Goal: Task Accomplishment & Management: Use online tool/utility

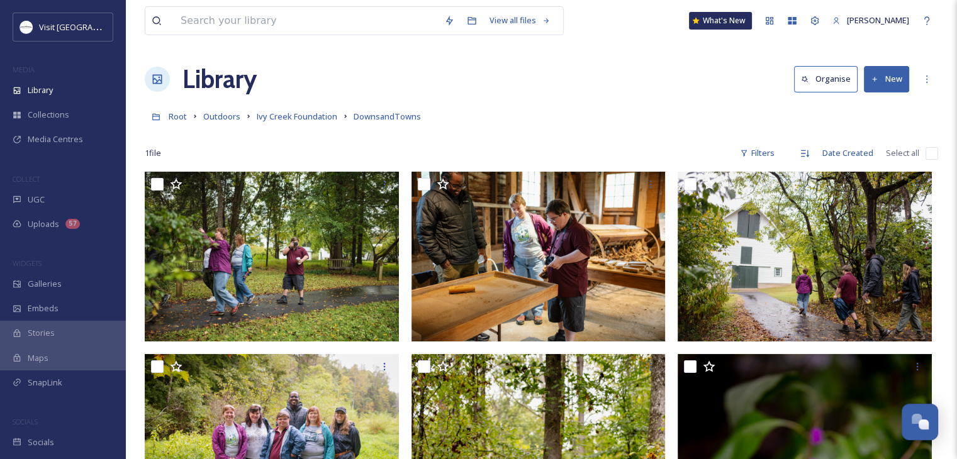
click at [558, 104] on div "Root Outdoors Ivy Creek Foundation DownsandTowns" at bounding box center [541, 116] width 793 height 24
click at [50, 113] on span "Collections" at bounding box center [49, 115] width 42 height 12
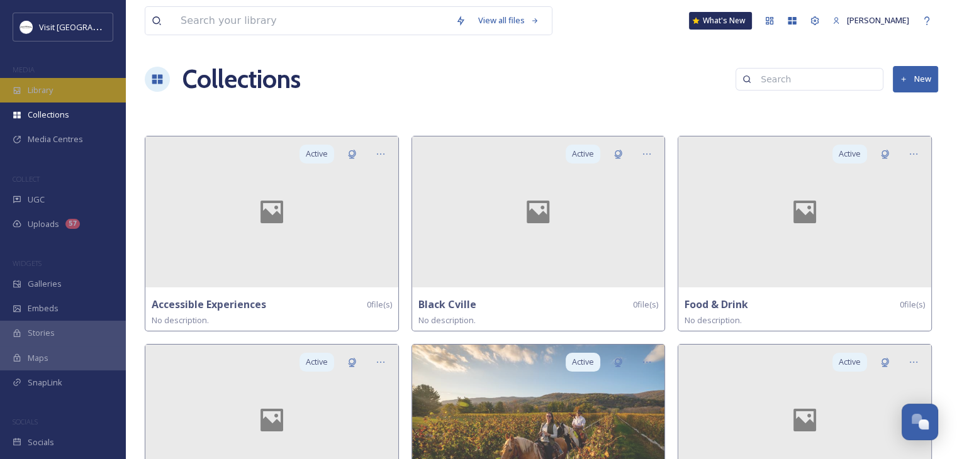
click at [53, 94] on span "Library" at bounding box center [40, 90] width 25 height 12
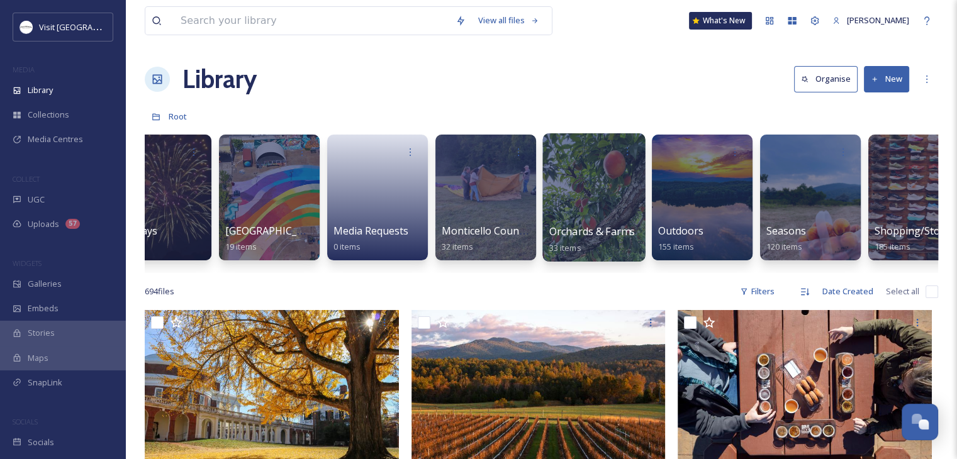
scroll to position [0, 1663]
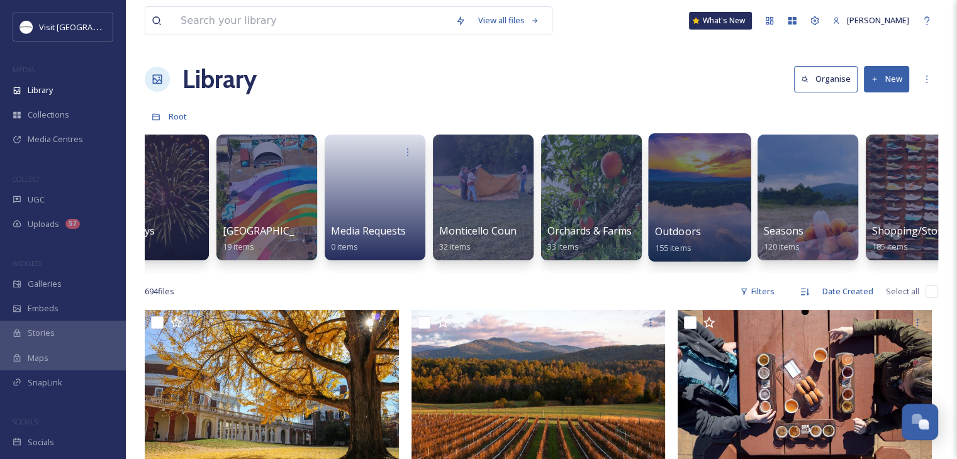
click at [691, 209] on div at bounding box center [699, 197] width 103 height 128
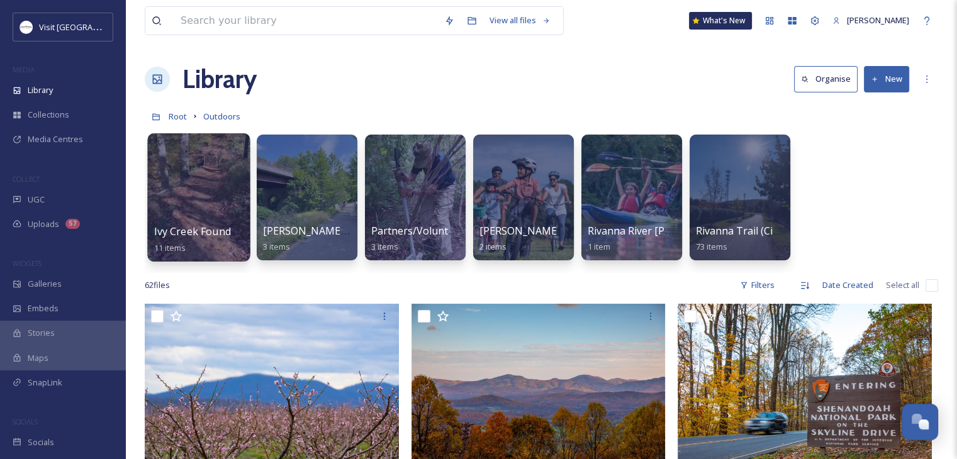
click at [197, 213] on div at bounding box center [198, 197] width 103 height 128
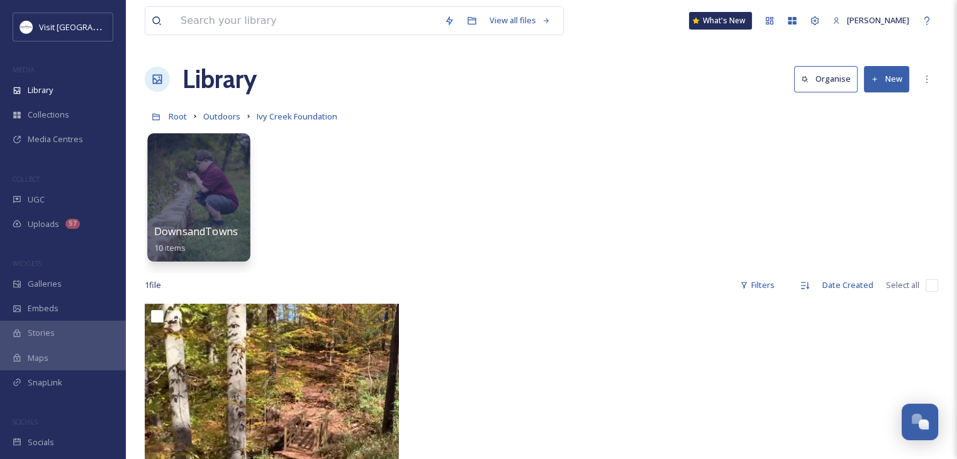
click at [209, 214] on div at bounding box center [198, 197] width 103 height 128
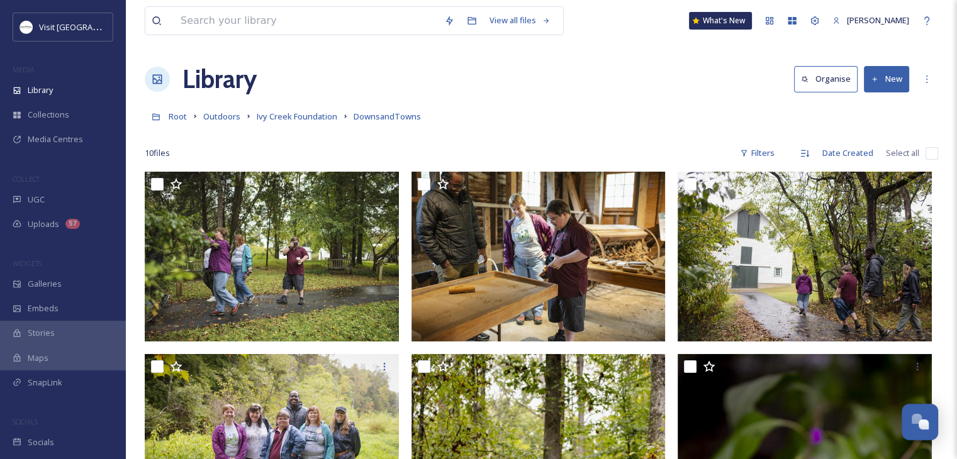
click at [899, 77] on button "New" at bounding box center [886, 79] width 45 height 26
click at [868, 117] on div "File Upload" at bounding box center [872, 108] width 71 height 25
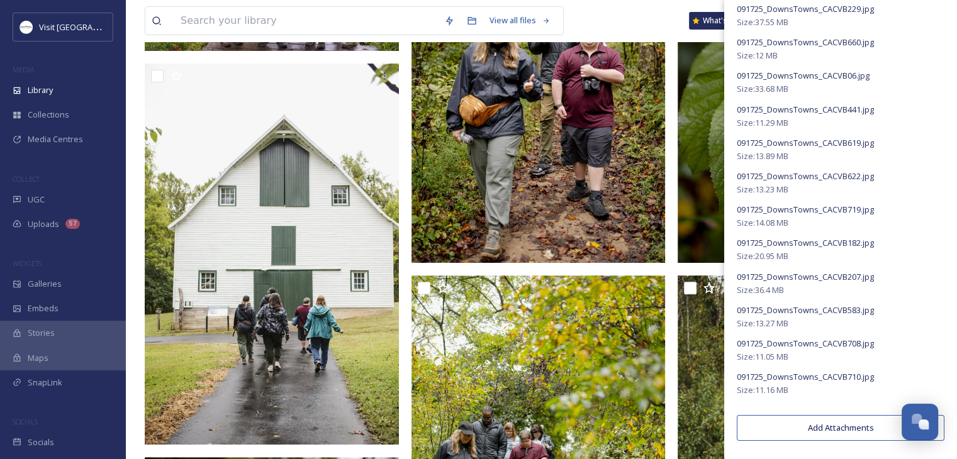
scroll to position [509, 0]
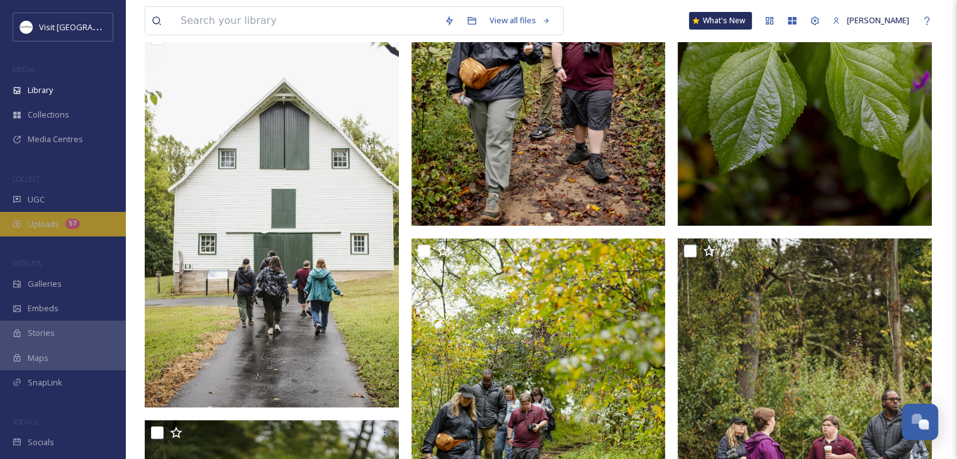
click at [26, 221] on div "Uploads 57" at bounding box center [63, 224] width 126 height 25
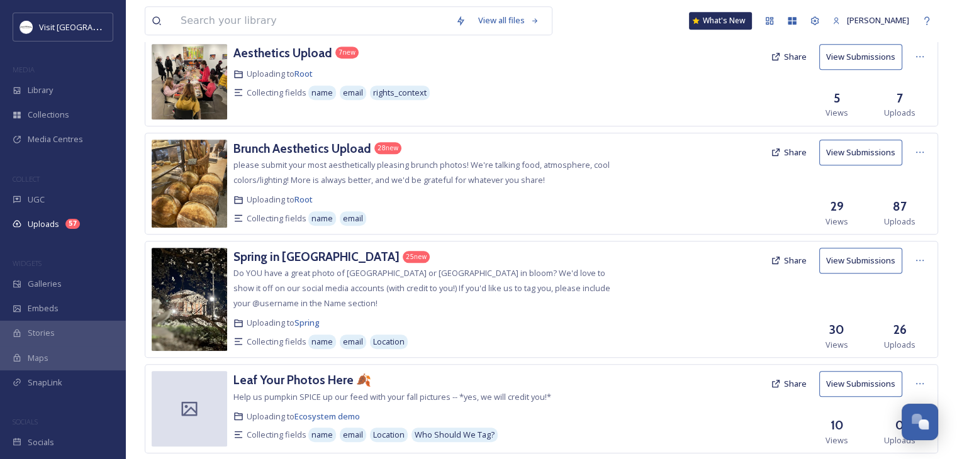
scroll to position [641, 0]
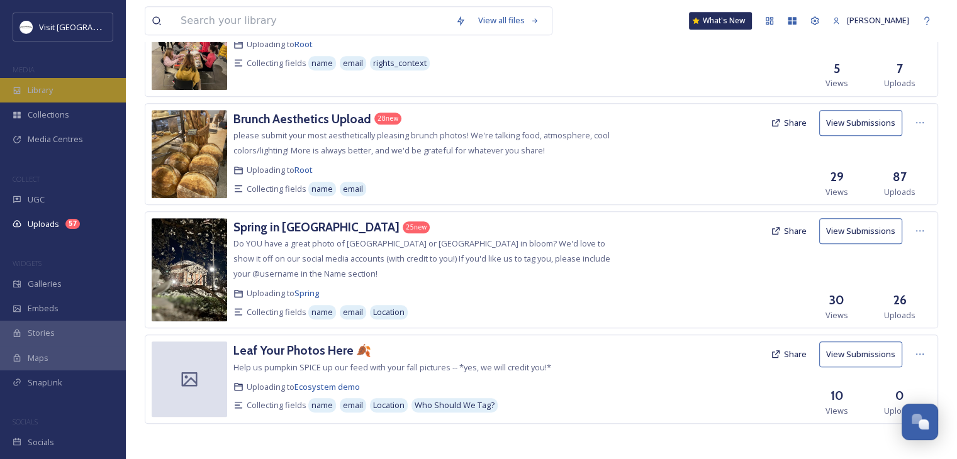
click at [55, 88] on div "Library" at bounding box center [63, 90] width 126 height 25
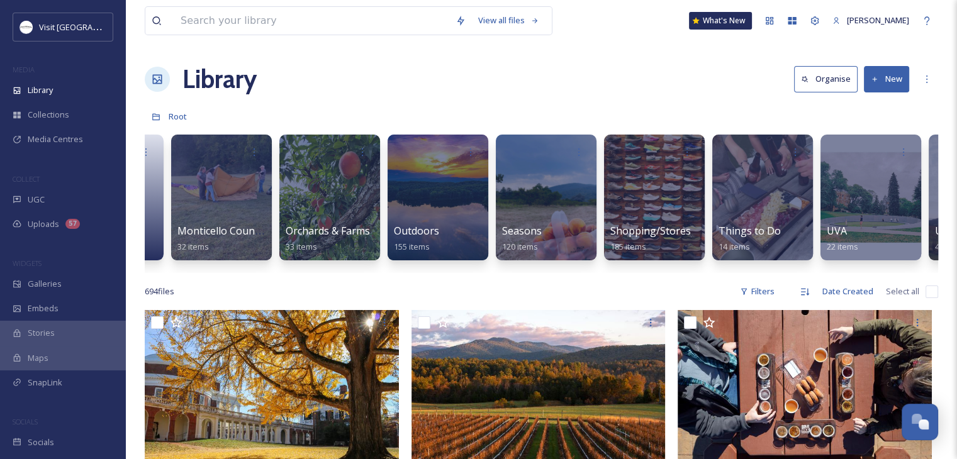
scroll to position [0, 1931]
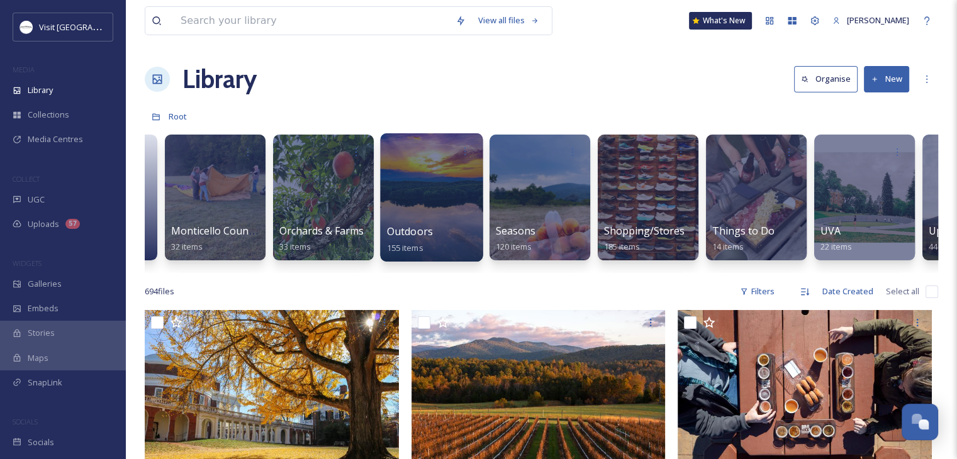
click at [433, 197] on div at bounding box center [431, 197] width 103 height 128
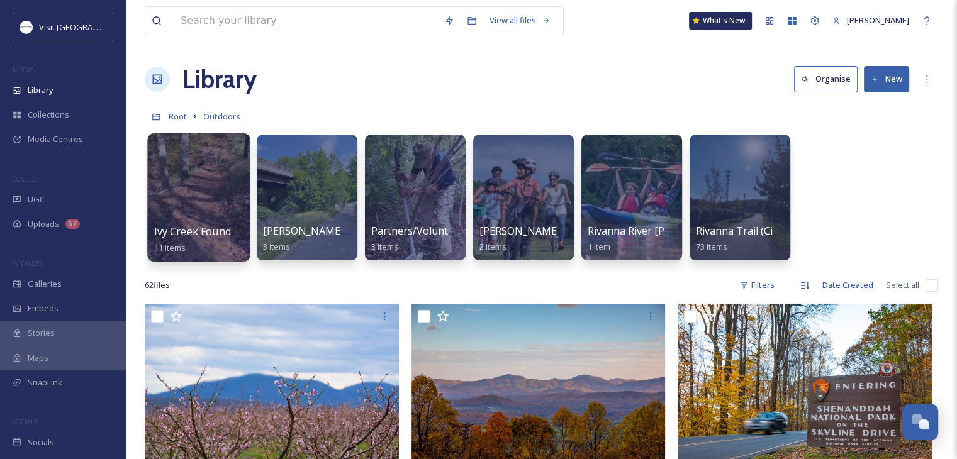
click at [202, 219] on div at bounding box center [198, 197] width 103 height 128
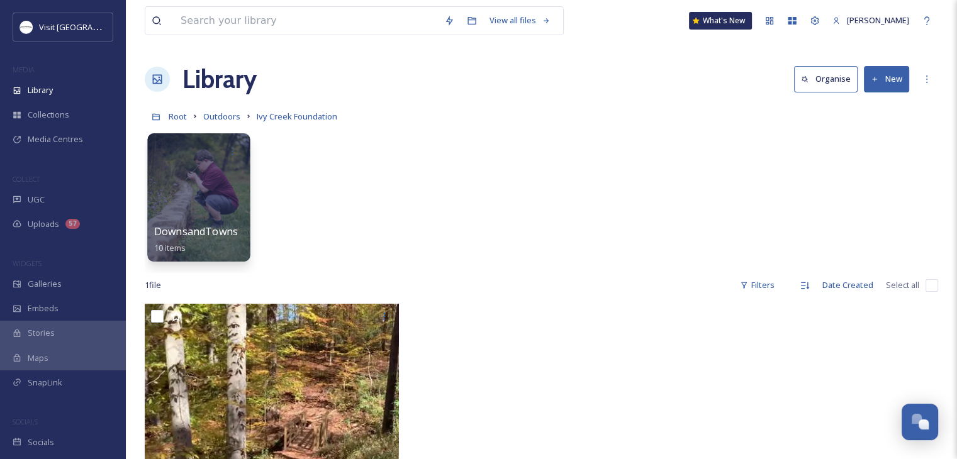
click at [179, 197] on div at bounding box center [198, 197] width 103 height 128
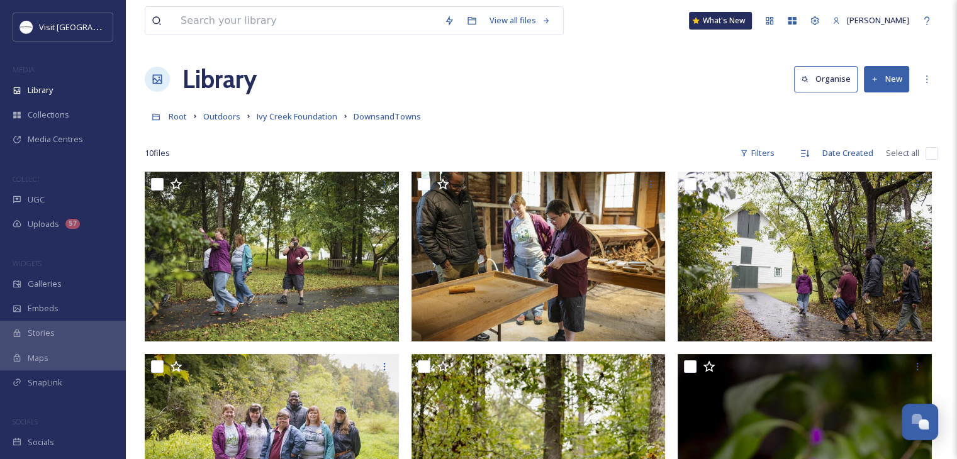
click at [887, 81] on button "New" at bounding box center [886, 79] width 45 height 26
click at [725, 136] on div at bounding box center [541, 134] width 793 height 13
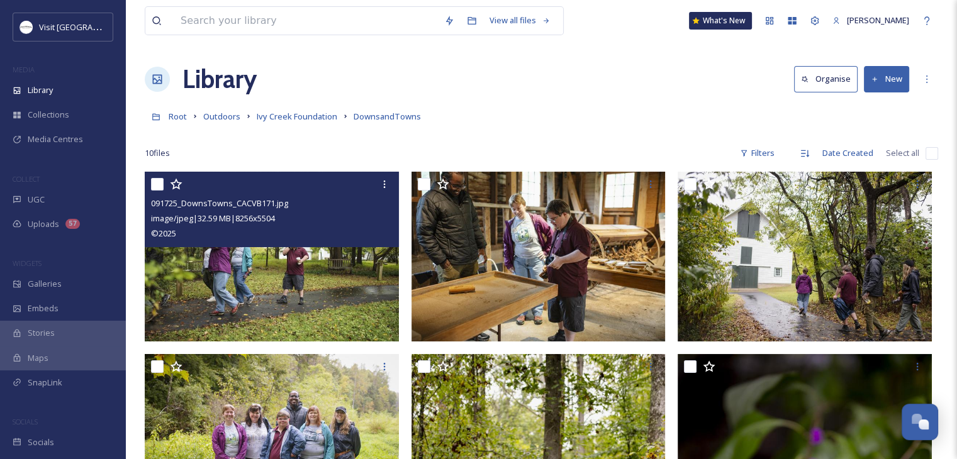
click at [152, 184] on input "checkbox" at bounding box center [157, 184] width 13 height 13
checkbox input "true"
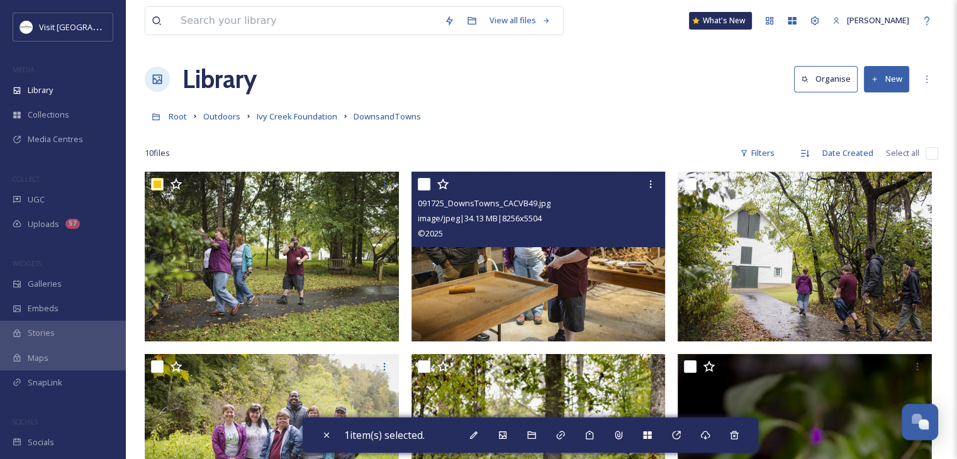
click at [414, 185] on div "091725_DownsTowns_CACVB49.jpg image/jpeg | 34.13 MB | 8256 x 5504 © 2025" at bounding box center [538, 209] width 254 height 75
click at [428, 182] on input "checkbox" at bounding box center [424, 184] width 13 height 13
checkbox input "true"
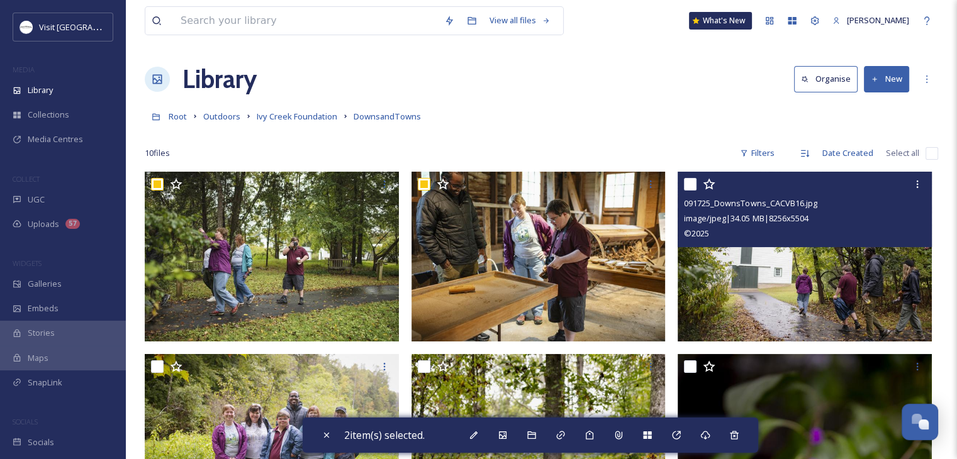
click at [694, 182] on input "checkbox" at bounding box center [690, 184] width 13 height 13
checkbox input "true"
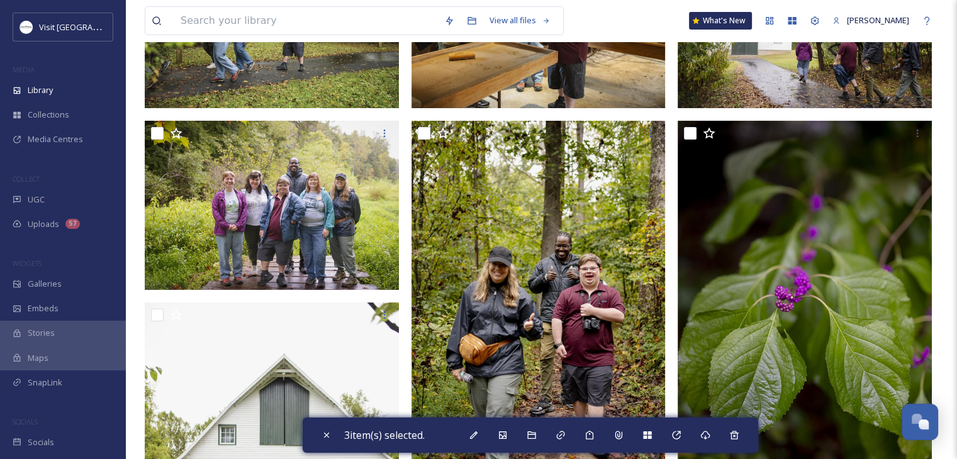
scroll to position [249, 0]
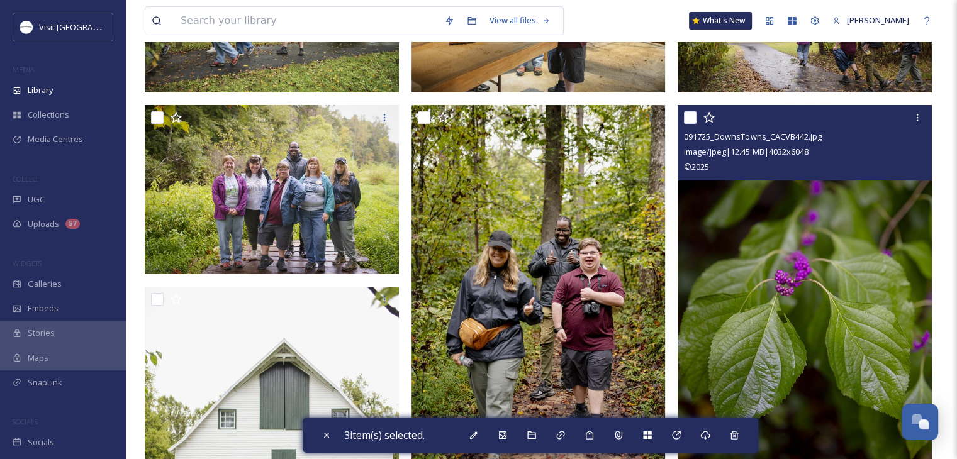
click at [690, 123] on input "checkbox" at bounding box center [690, 117] width 13 height 13
checkbox input "true"
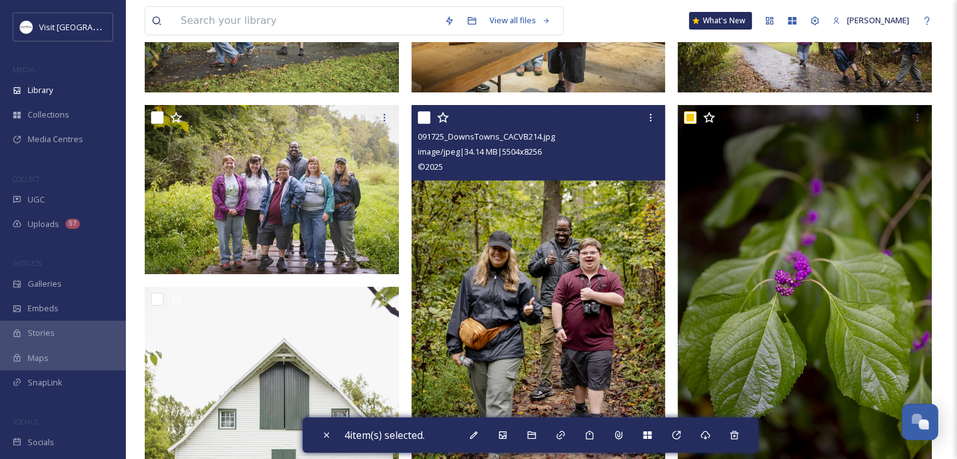
click at [420, 121] on input "checkbox" at bounding box center [424, 117] width 13 height 13
checkbox input "true"
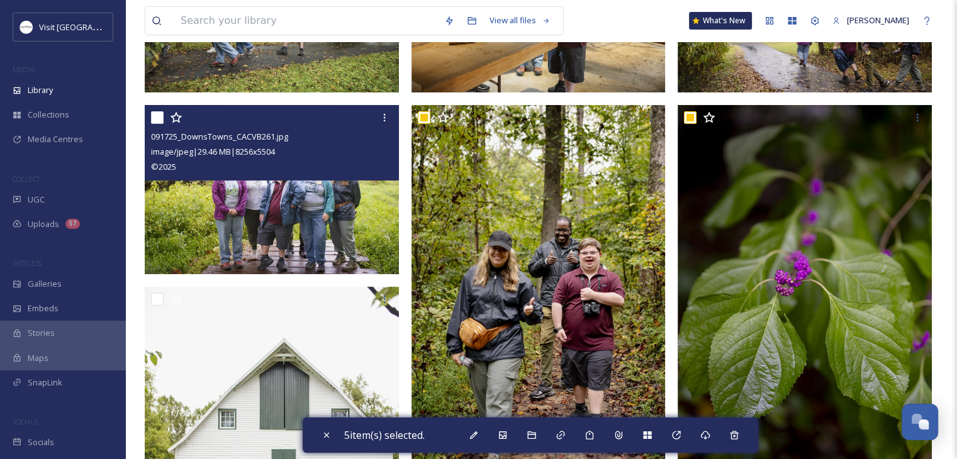
click at [162, 116] on input "checkbox" at bounding box center [157, 117] width 13 height 13
checkbox input "true"
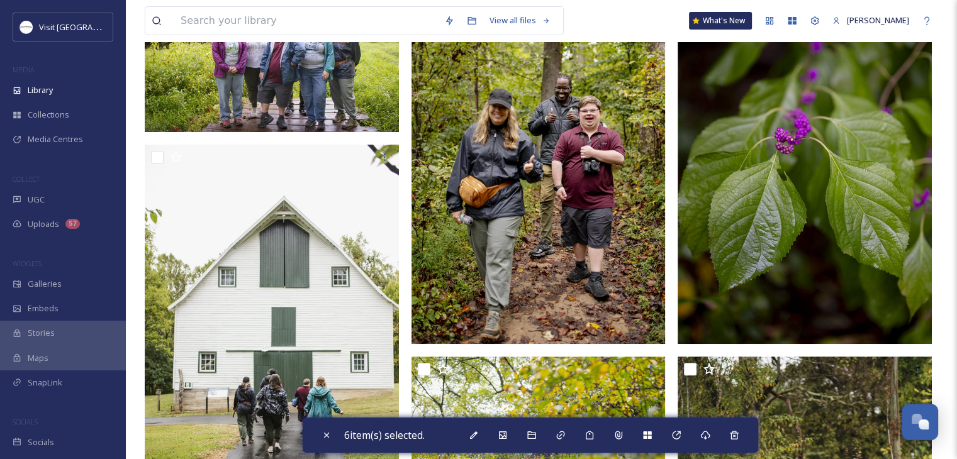
scroll to position [399, 0]
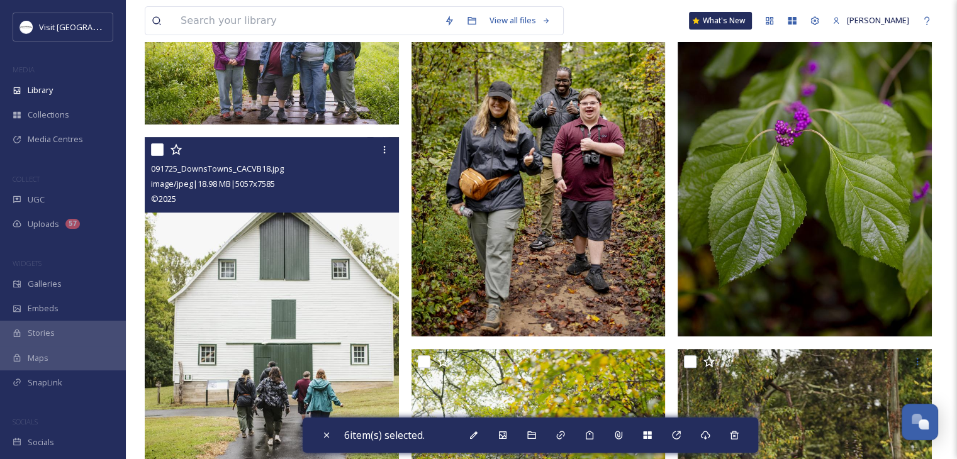
click at [162, 144] on input "checkbox" at bounding box center [157, 149] width 13 height 13
checkbox input "true"
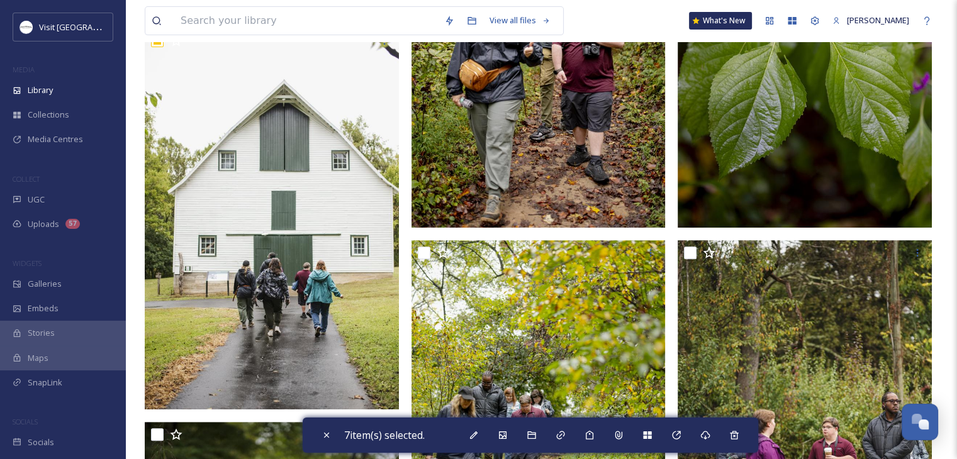
scroll to position [522, 0]
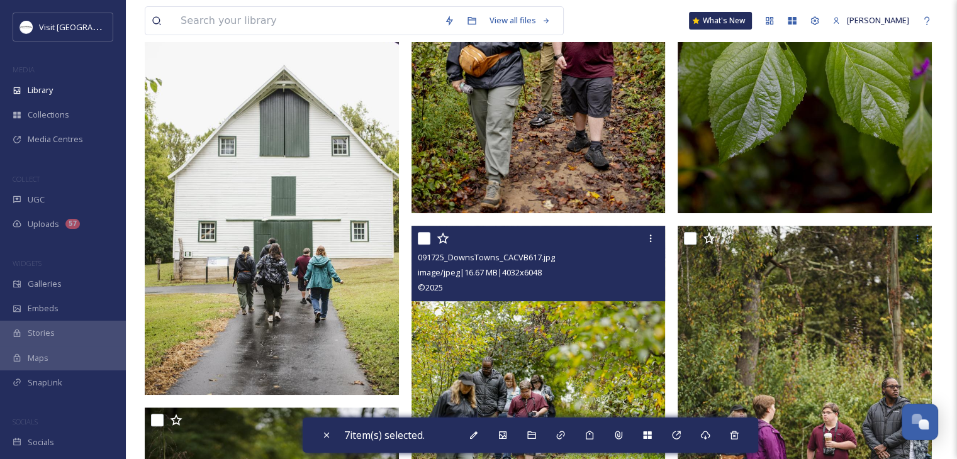
click at [421, 242] on input "checkbox" at bounding box center [424, 238] width 13 height 13
checkbox input "true"
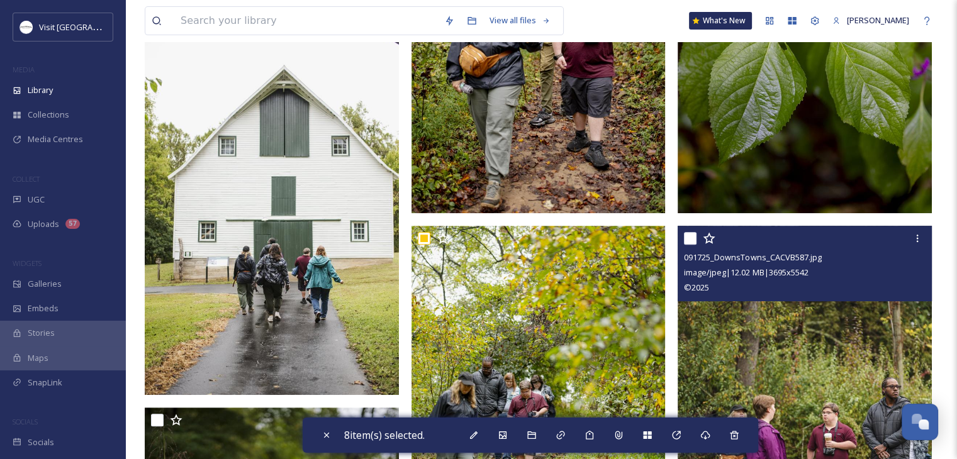
click at [691, 236] on input "checkbox" at bounding box center [690, 238] width 13 height 13
checkbox input "true"
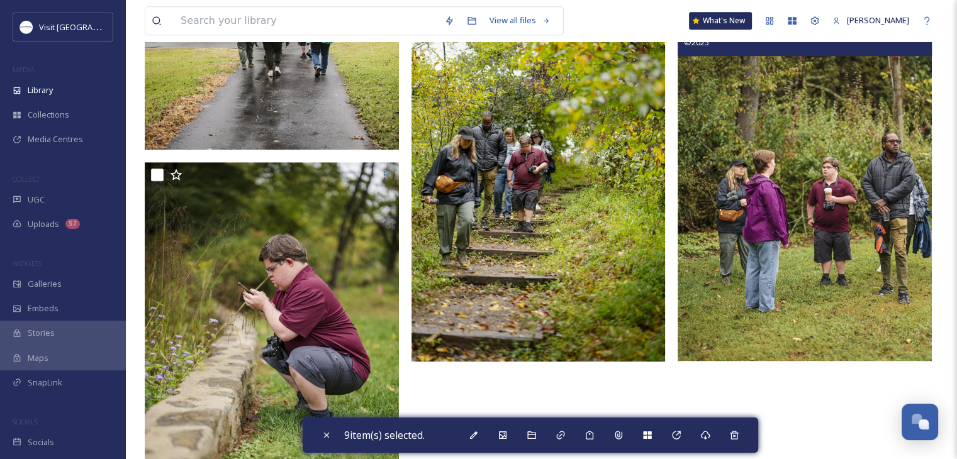
scroll to position [804, 0]
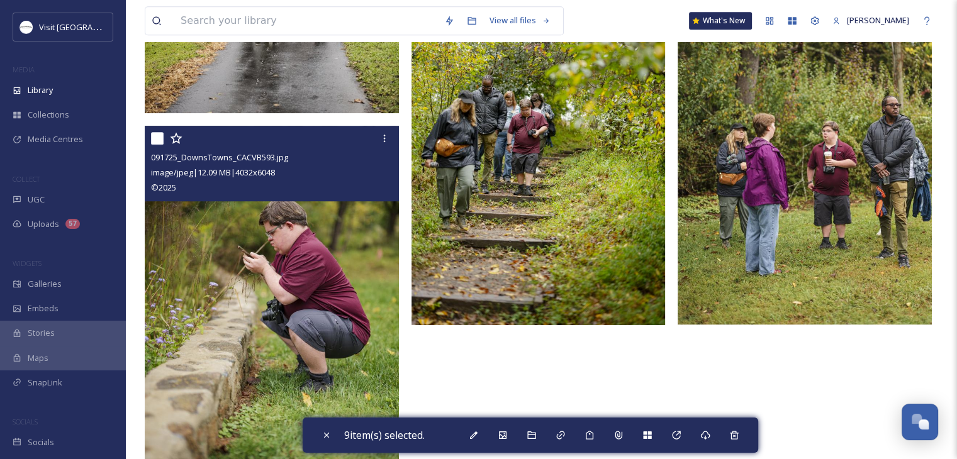
click at [159, 140] on input "checkbox" at bounding box center [157, 138] width 13 height 13
checkbox input "true"
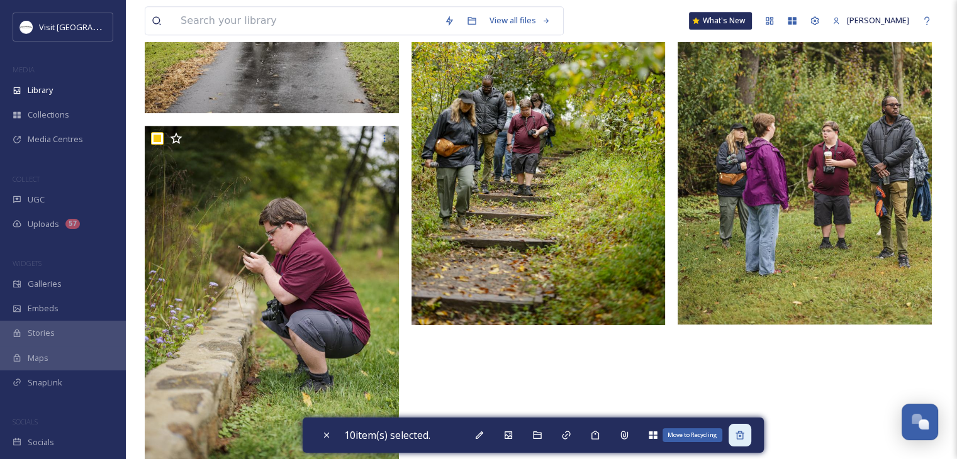
click at [739, 436] on icon at bounding box center [740, 435] width 10 height 10
checkbox input "false"
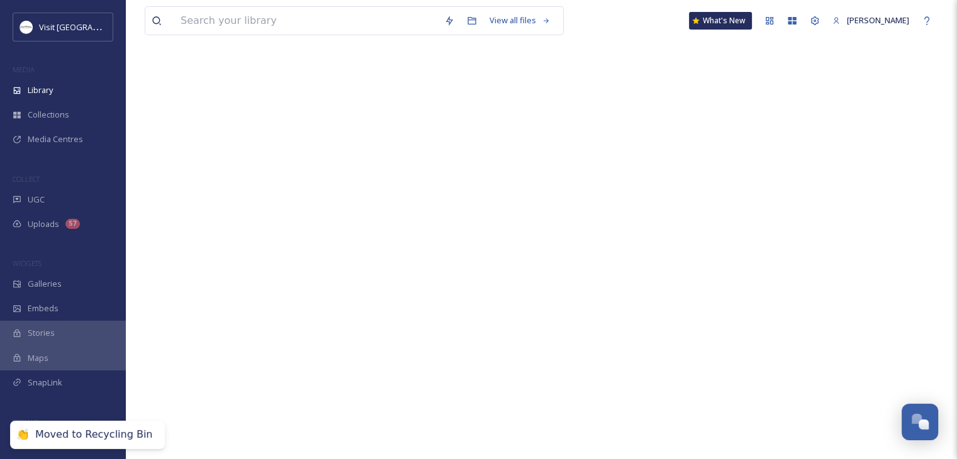
scroll to position [171, 0]
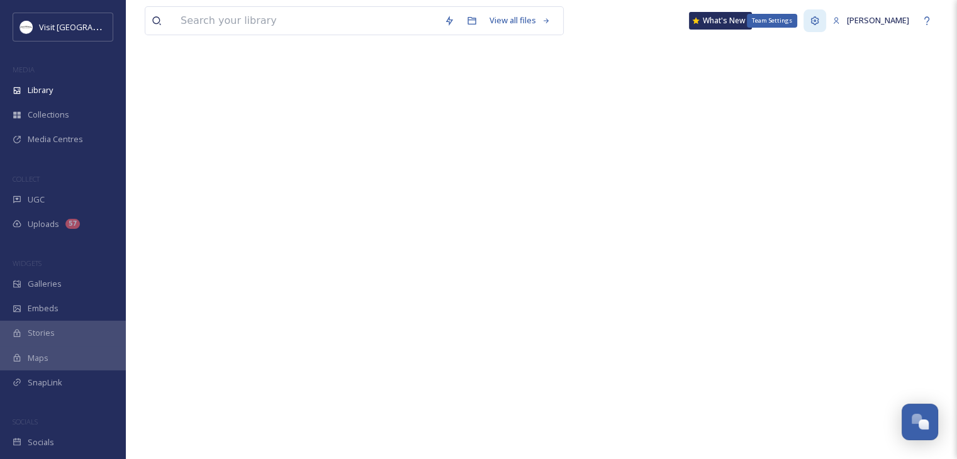
click at [807, 26] on div "Team Settings" at bounding box center [814, 20] width 23 height 23
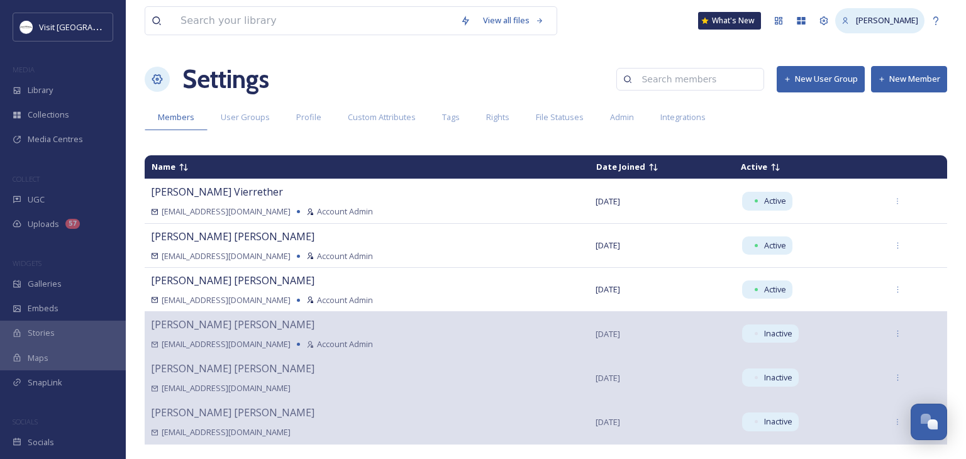
click at [842, 17] on icon at bounding box center [846, 21] width 8 height 8
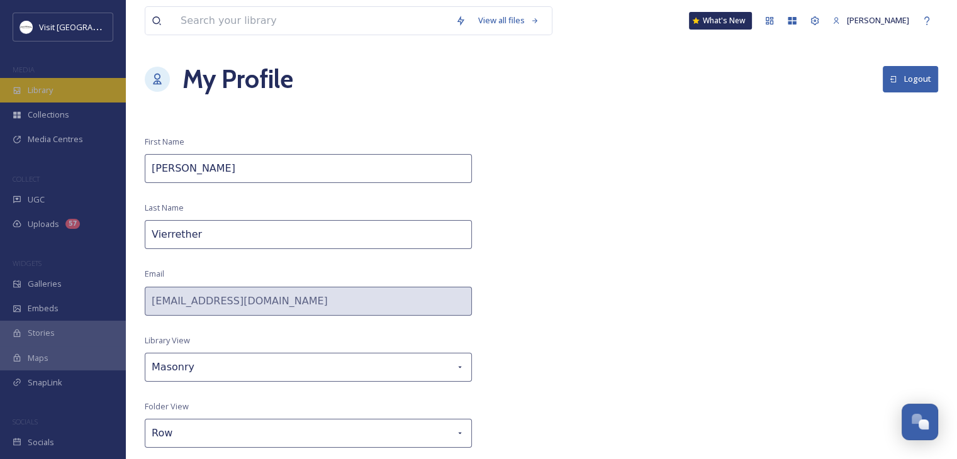
click at [38, 86] on span "Library" at bounding box center [40, 90] width 25 height 12
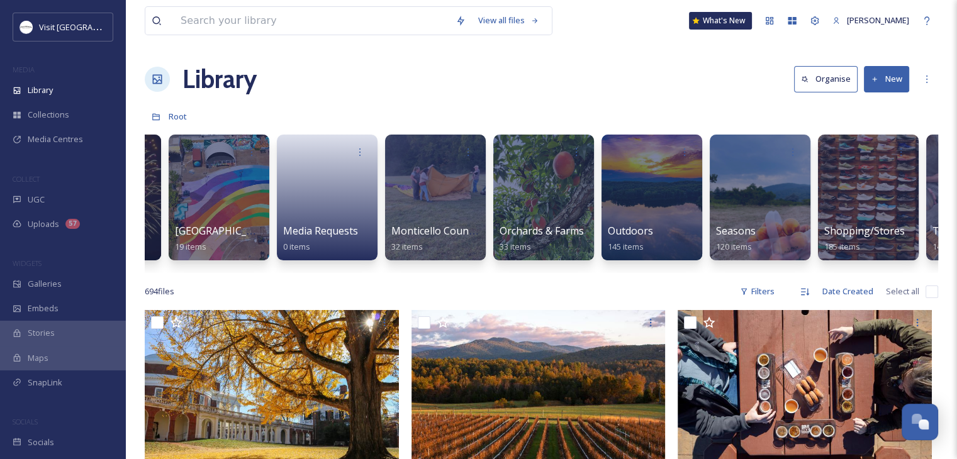
scroll to position [0, 1725]
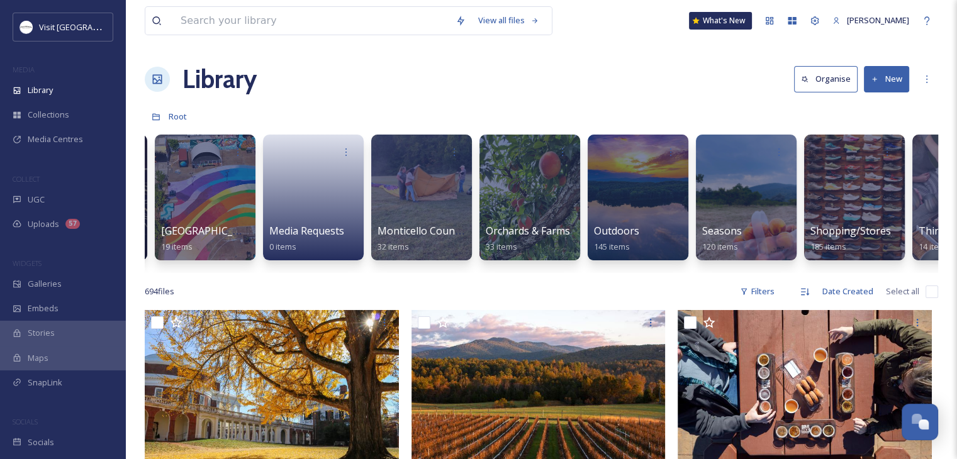
click at [621, 204] on div at bounding box center [637, 198] width 101 height 126
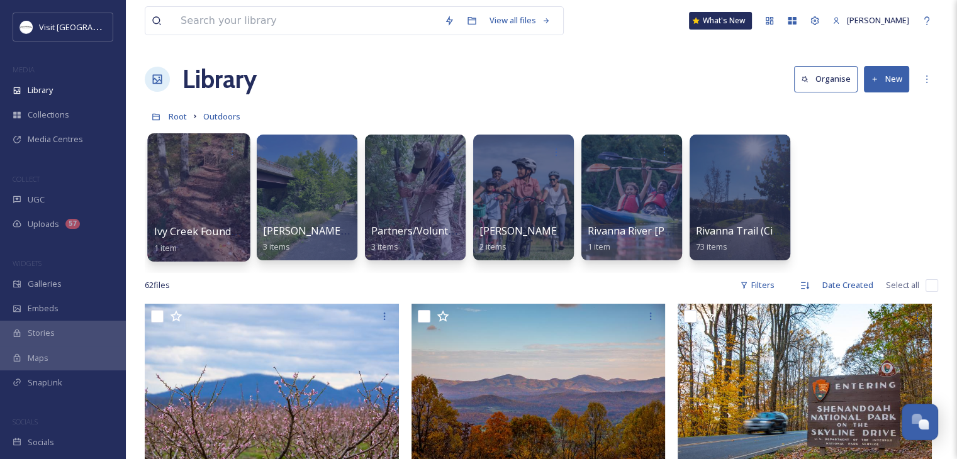
click at [195, 199] on div at bounding box center [198, 197] width 103 height 128
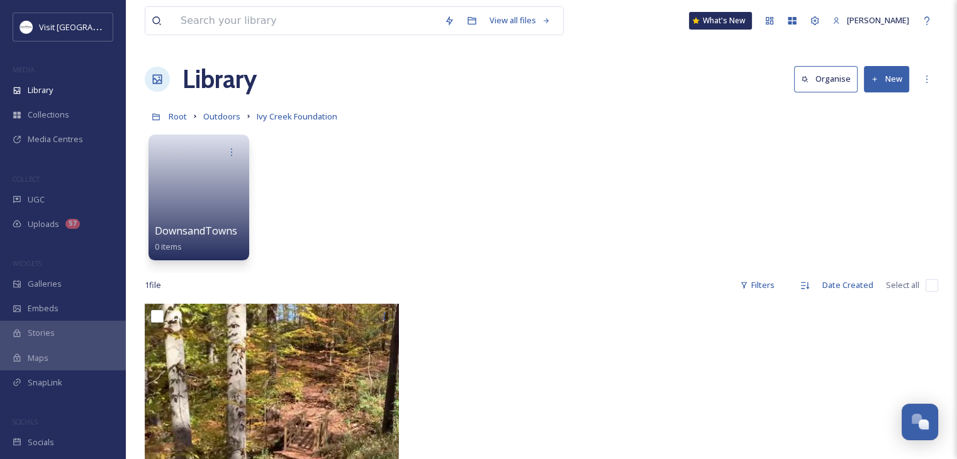
click at [223, 230] on span "DownsandTowns" at bounding box center [196, 231] width 82 height 14
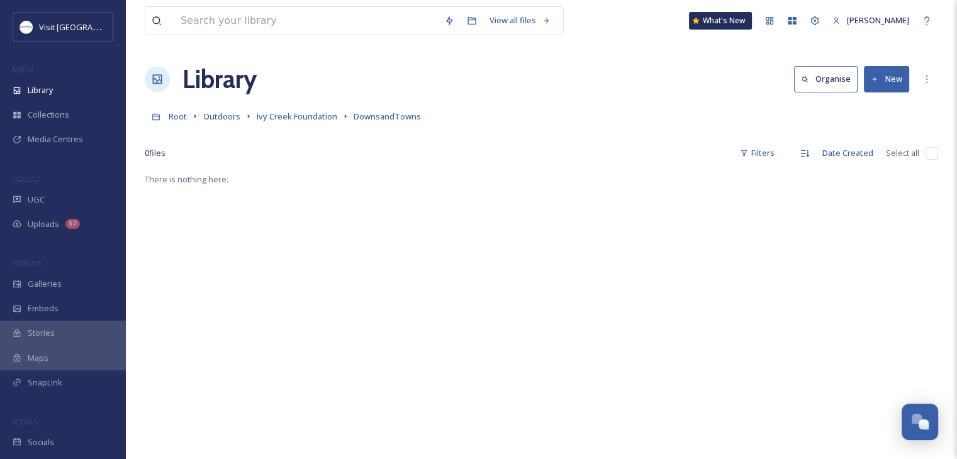
click at [895, 84] on button "New" at bounding box center [886, 79] width 45 height 26
click at [861, 126] on div ".zip Upload" at bounding box center [872, 133] width 71 height 25
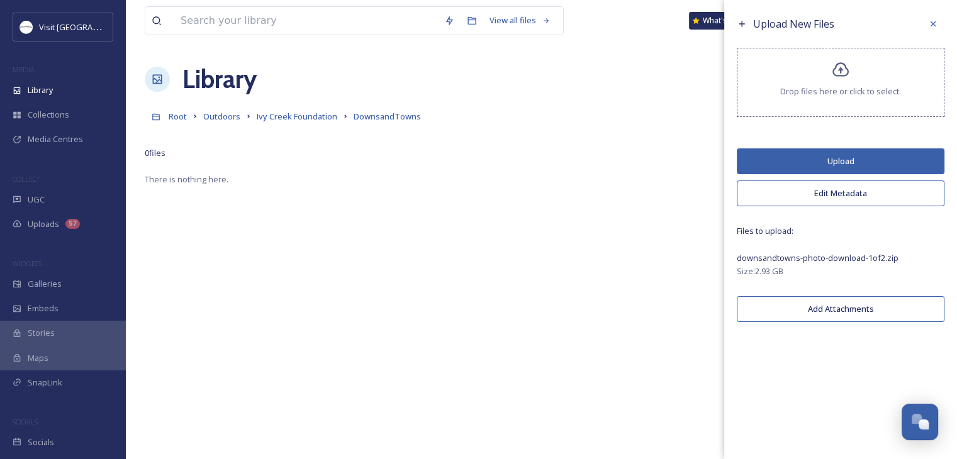
click at [820, 159] on button "Upload" at bounding box center [840, 161] width 208 height 26
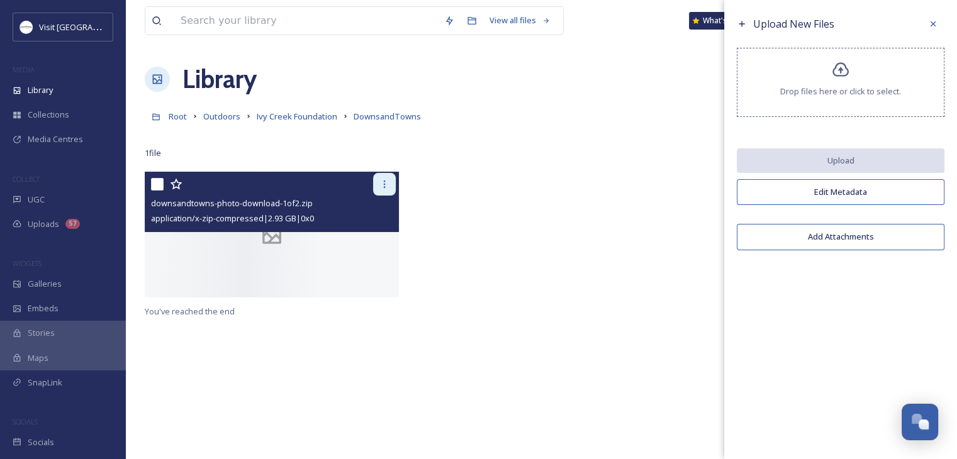
click at [388, 182] on icon at bounding box center [384, 184] width 10 height 10
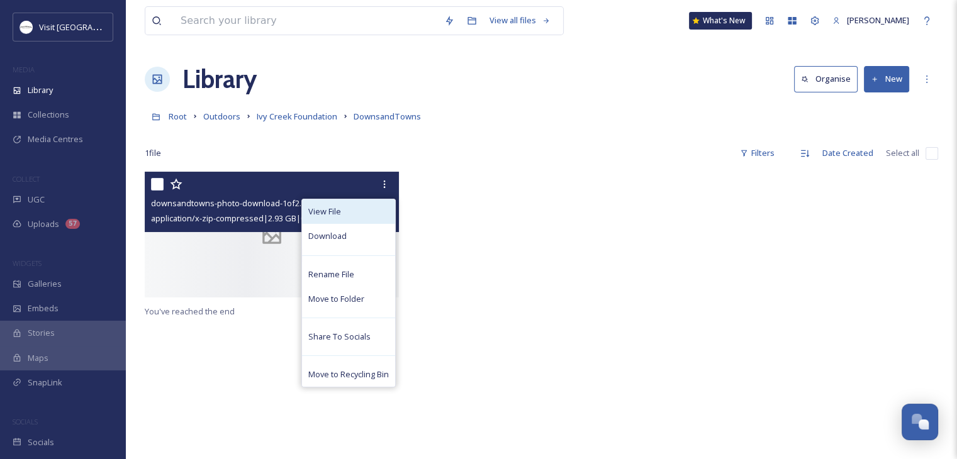
click at [347, 213] on div "View File" at bounding box center [348, 211] width 93 height 25
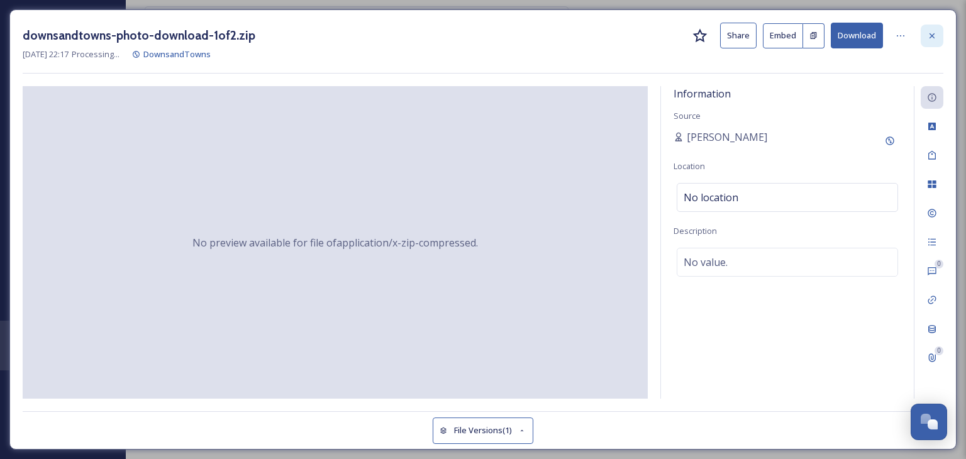
click at [933, 32] on icon at bounding box center [932, 36] width 10 height 10
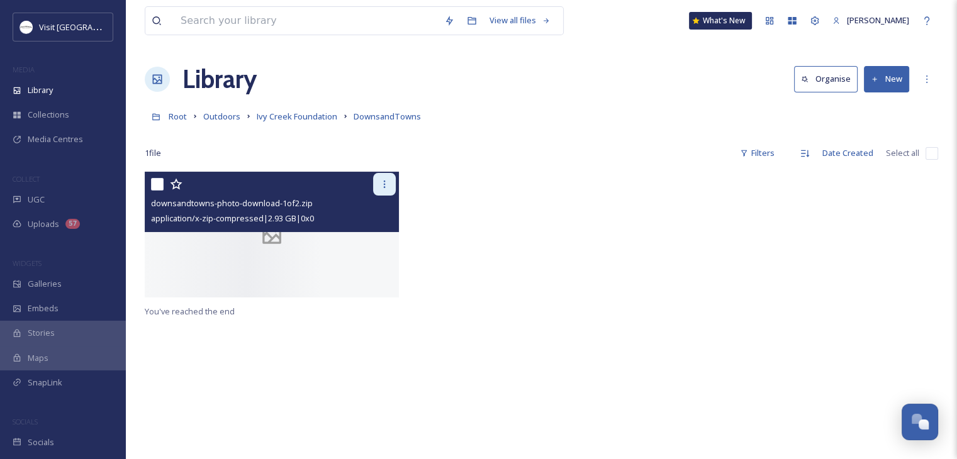
click at [387, 182] on icon at bounding box center [384, 184] width 10 height 10
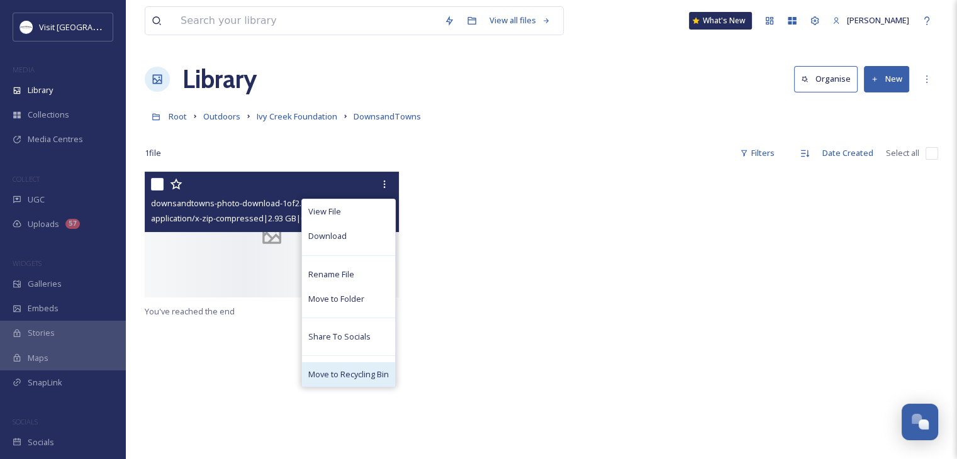
click at [335, 370] on span "Move to Recycling Bin" at bounding box center [348, 375] width 81 height 12
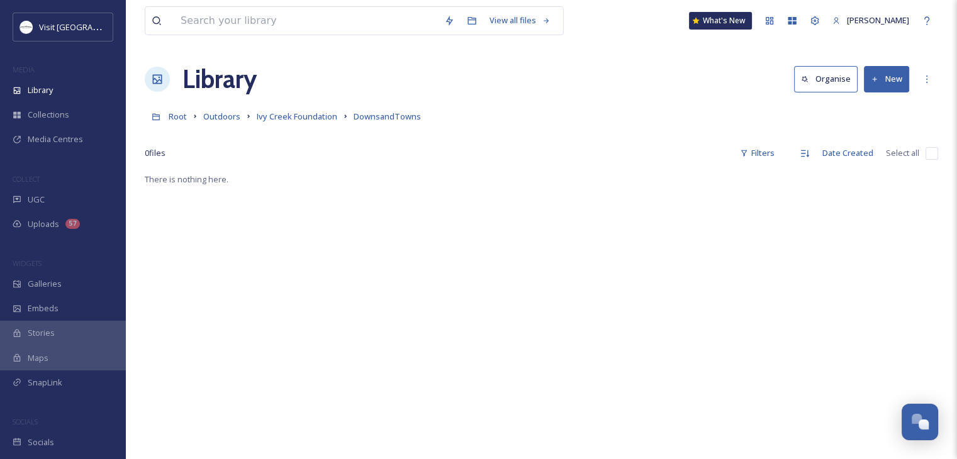
click at [894, 85] on button "New" at bounding box center [886, 79] width 45 height 26
click at [872, 101] on div "File Upload" at bounding box center [872, 108] width 71 height 25
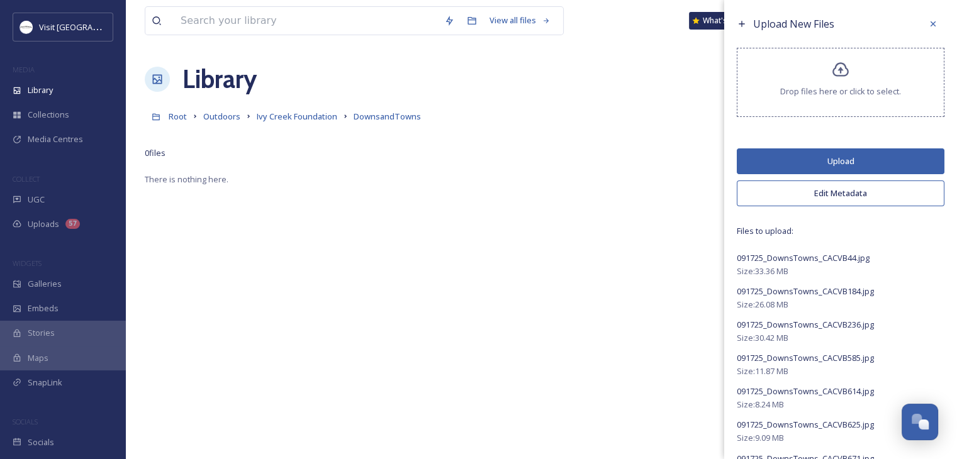
click at [832, 160] on button "Upload" at bounding box center [840, 161] width 208 height 26
